Goal: Check status

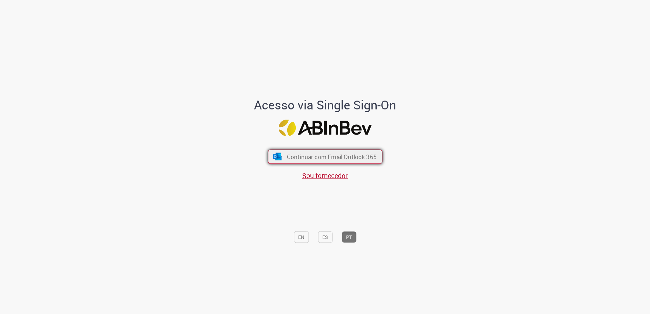
click at [359, 160] on span "Continuar com Email Outlook 365" at bounding box center [332, 157] width 90 height 8
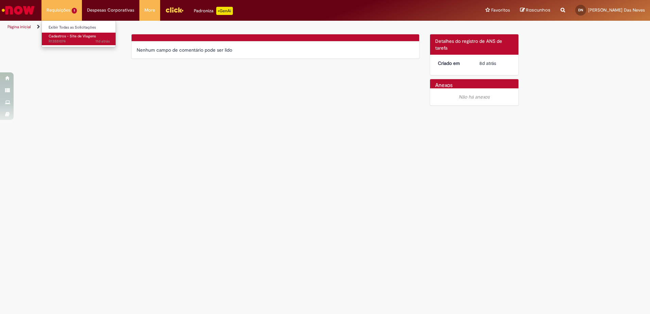
click at [68, 39] on span "11d atrás 11 dias atrás R13551074" at bounding box center [79, 41] width 61 height 5
